Goal: Subscribe to service/newsletter

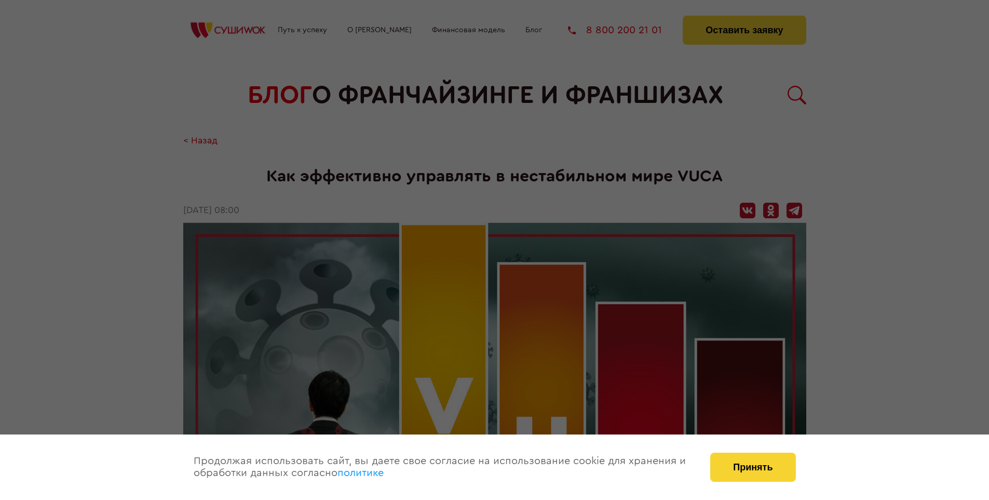
scroll to position [1626, 0]
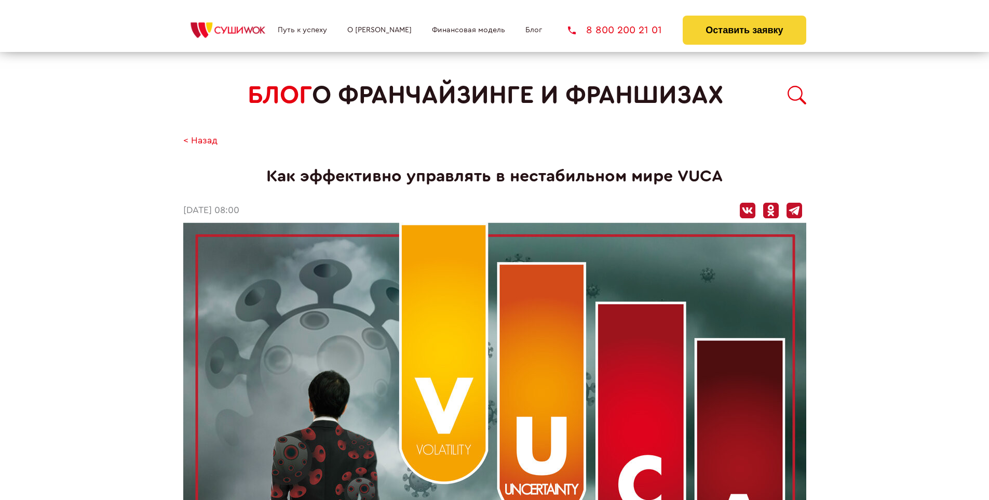
scroll to position [1626, 0]
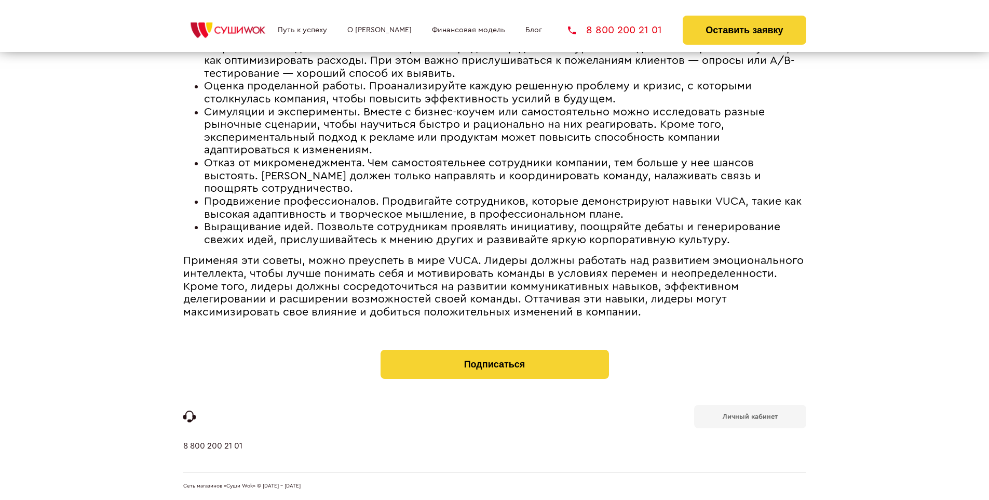
click at [750, 415] on b "Личный кабинет" at bounding box center [750, 416] width 55 height 7
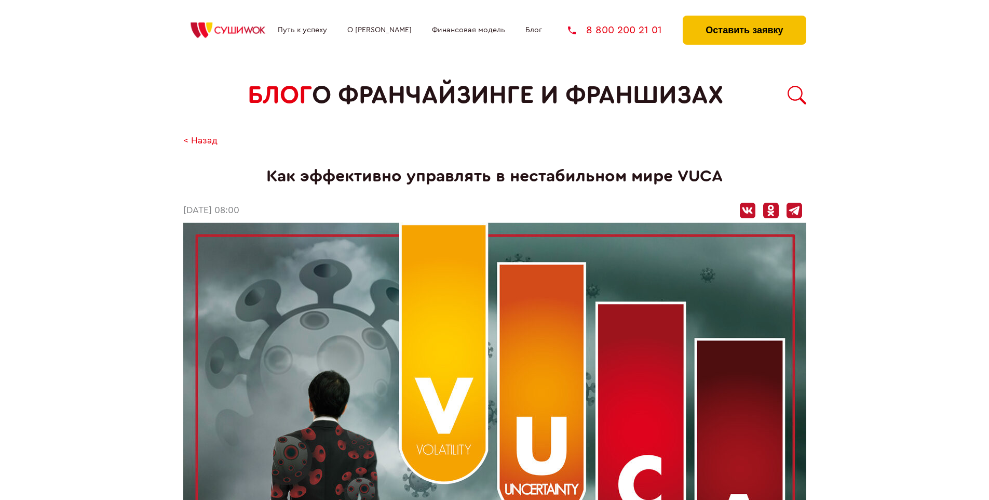
click at [744, 18] on button "Оставить заявку" at bounding box center [744, 30] width 123 height 29
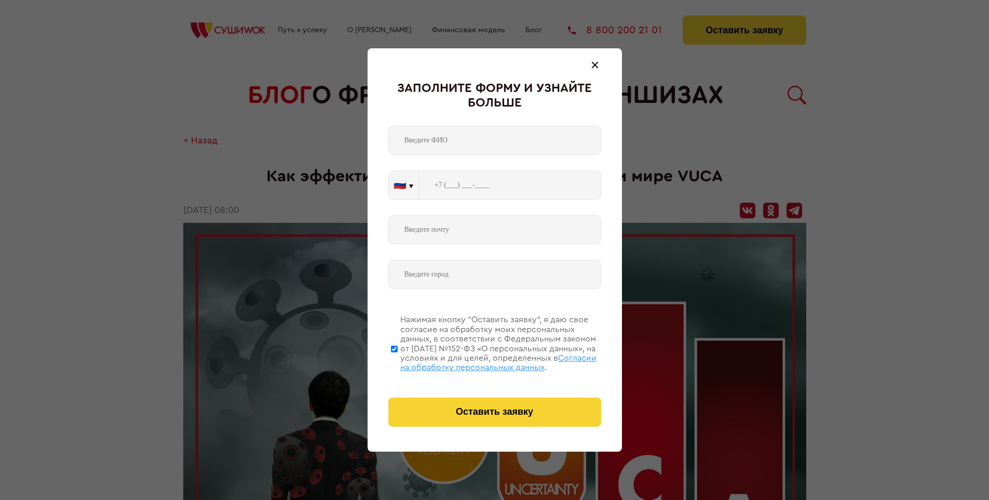
click at [481, 361] on span "Согласии на обработку персональных данных" at bounding box center [498, 363] width 196 height 18
click at [398, 361] on input "Нажимая кнопку “Оставить заявку”, я даю свое согласие на обработку моих персона…" at bounding box center [394, 348] width 7 height 83
checkbox input "false"
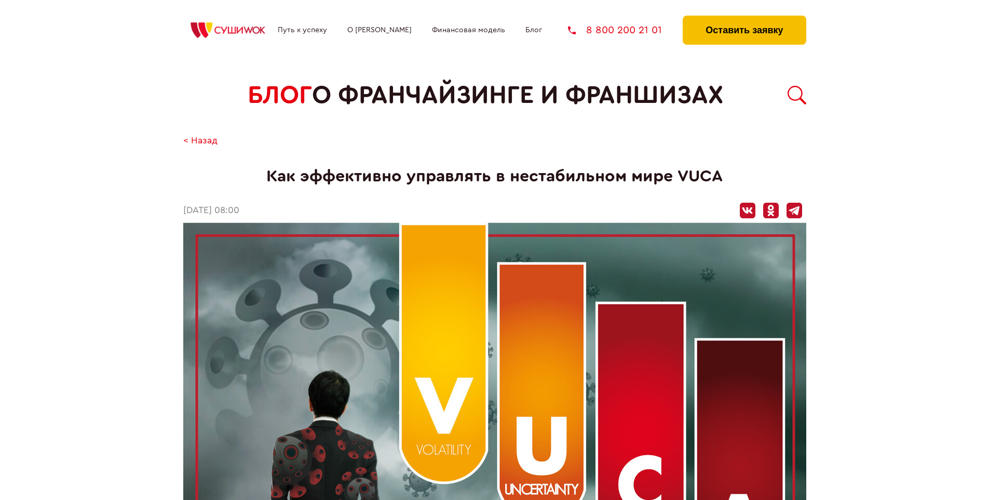
click at [744, 18] on button "Оставить заявку" at bounding box center [744, 30] width 123 height 29
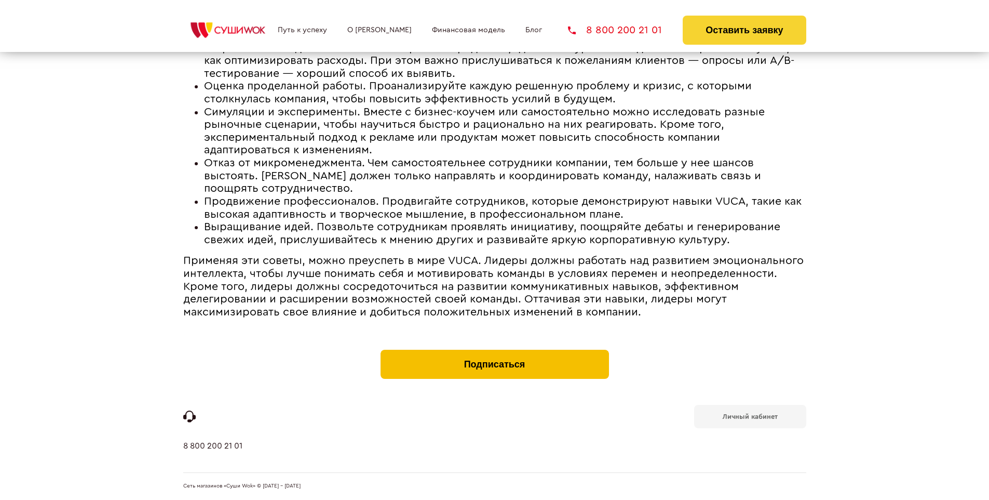
click at [494, 352] on button "Подписаться" at bounding box center [495, 363] width 228 height 29
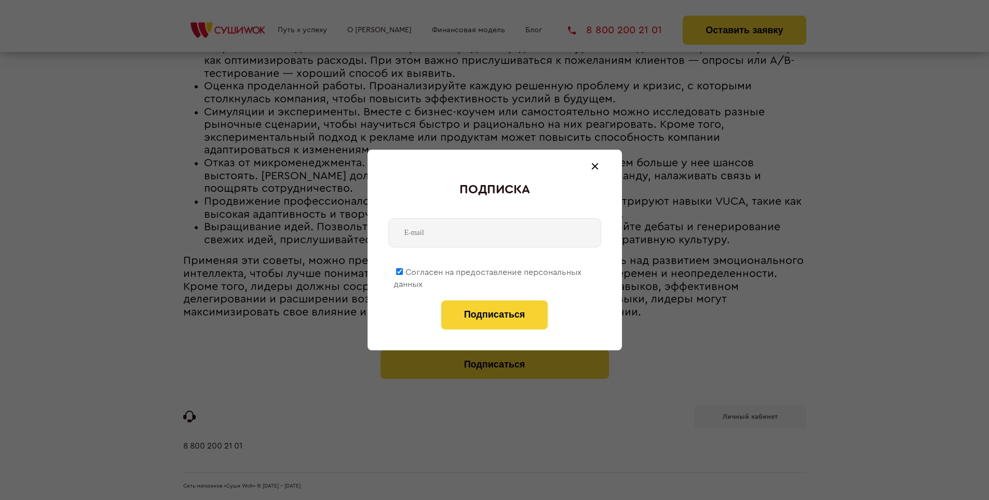
click at [488, 270] on span "Согласен на предоставление персональных данных" at bounding box center [488, 278] width 188 height 20
click at [403, 270] on input "Согласен на предоставление персональных данных" at bounding box center [399, 271] width 7 height 7
checkbox input "false"
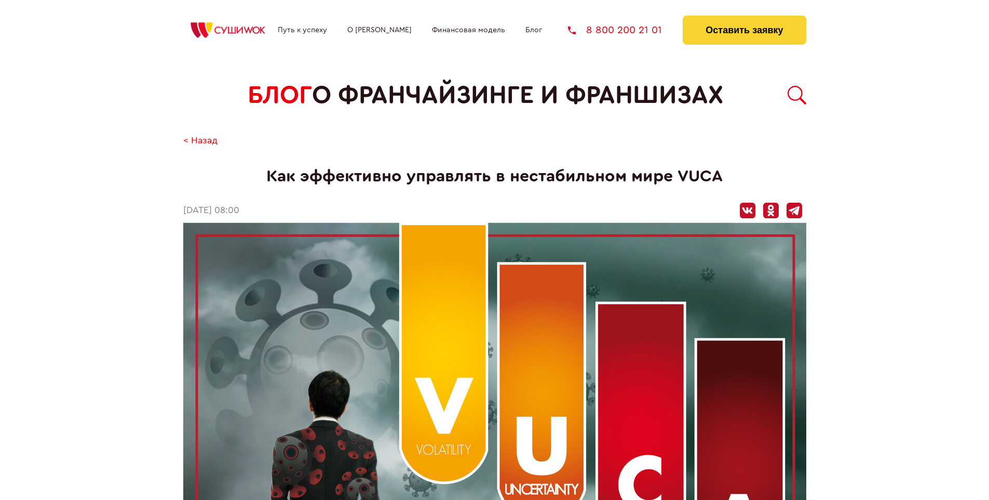
scroll to position [1626, 0]
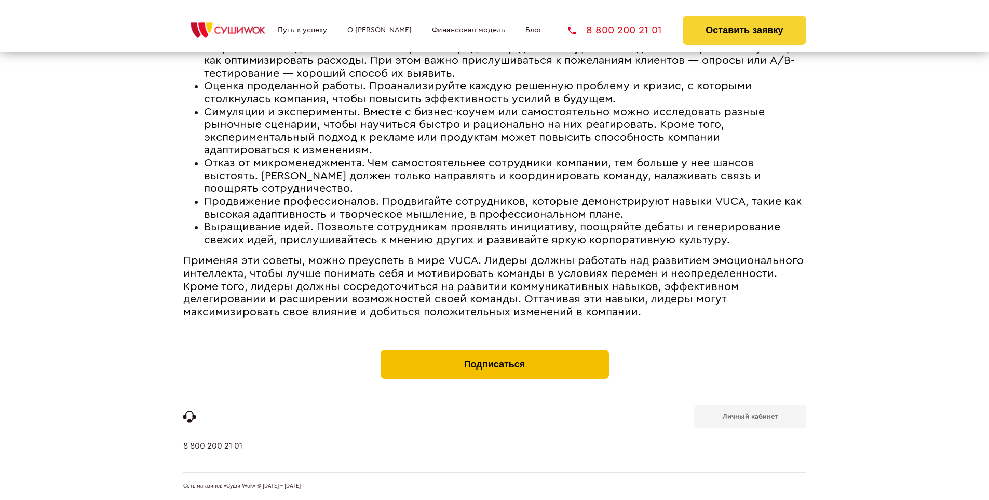
click at [494, 352] on button "Подписаться" at bounding box center [495, 363] width 228 height 29
